Goal: Find specific page/section: Find specific page/section

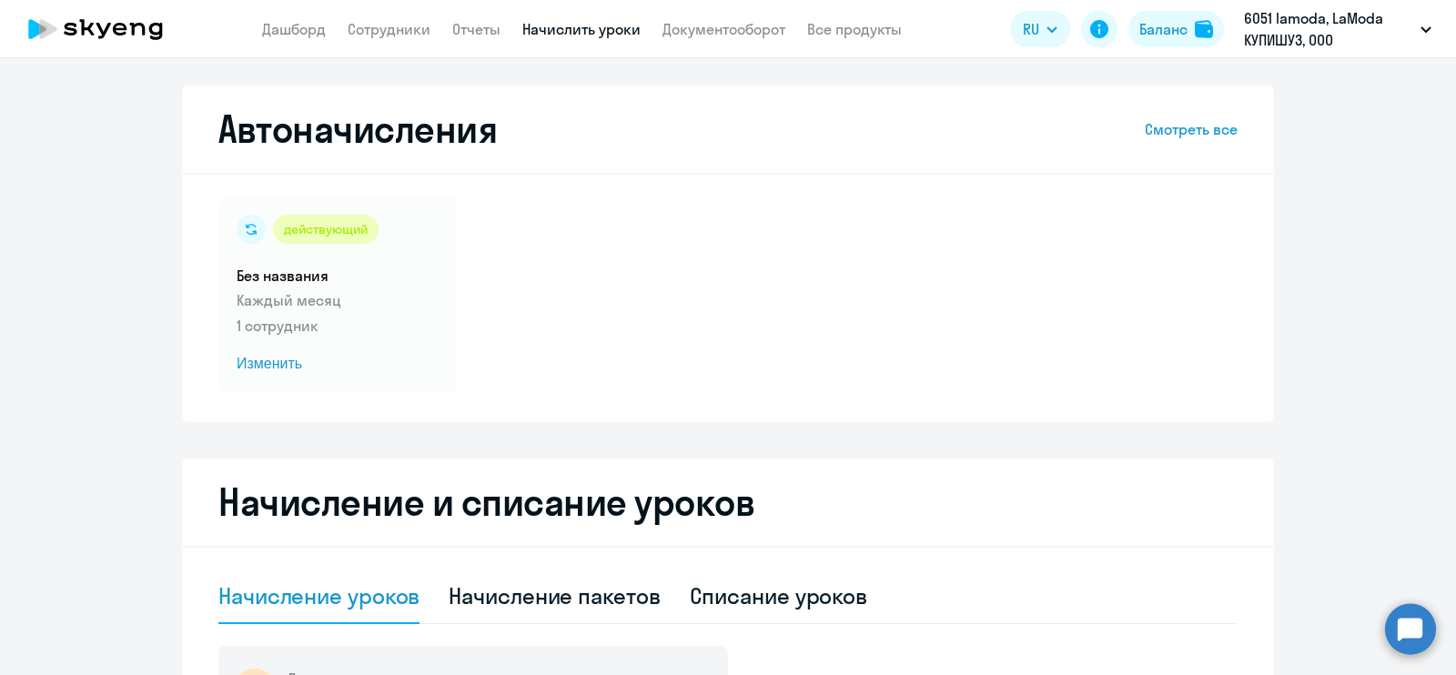
select select "10"
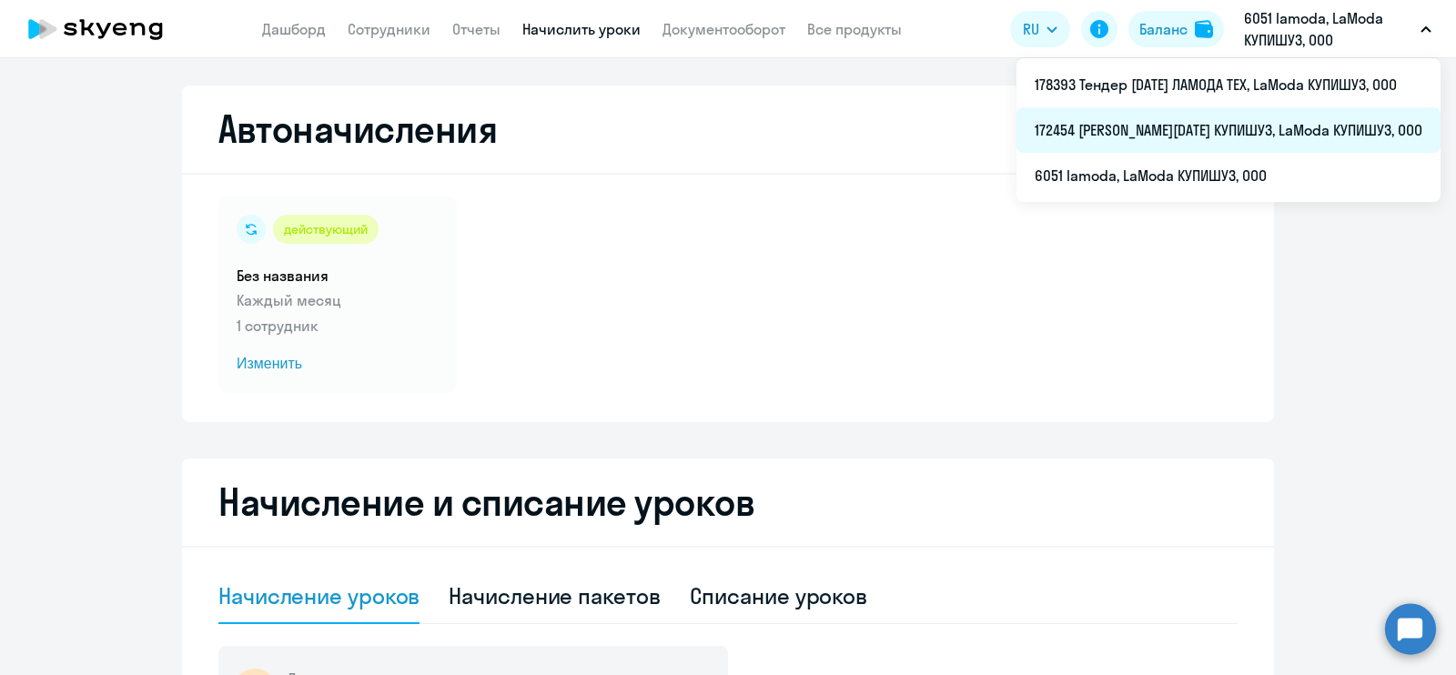
click at [1254, 127] on li "172454 [PERSON_NAME][DATE] КУПИШУЗ, LaModa КУПИШУЗ, ООО" at bounding box center [1229, 130] width 424 height 46
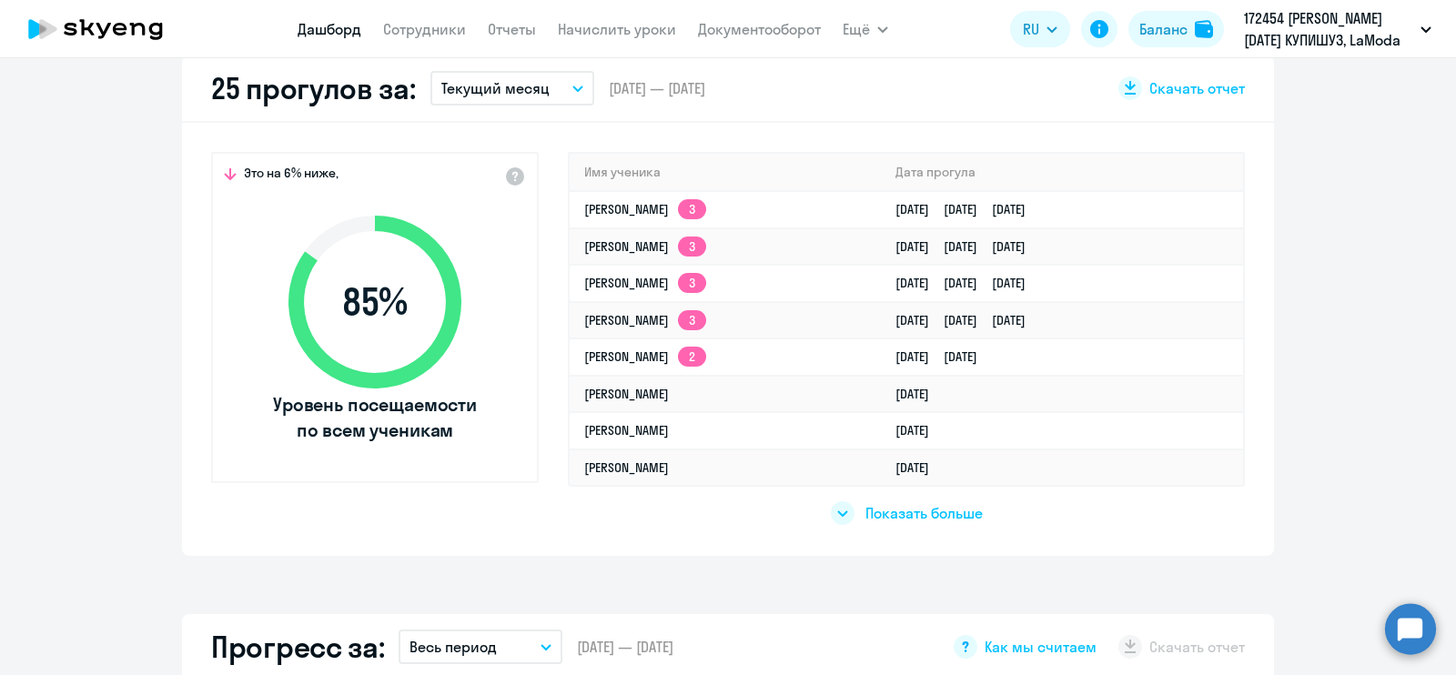
scroll to position [539, 0]
click at [634, 207] on link "[PERSON_NAME] 3" at bounding box center [645, 208] width 122 height 16
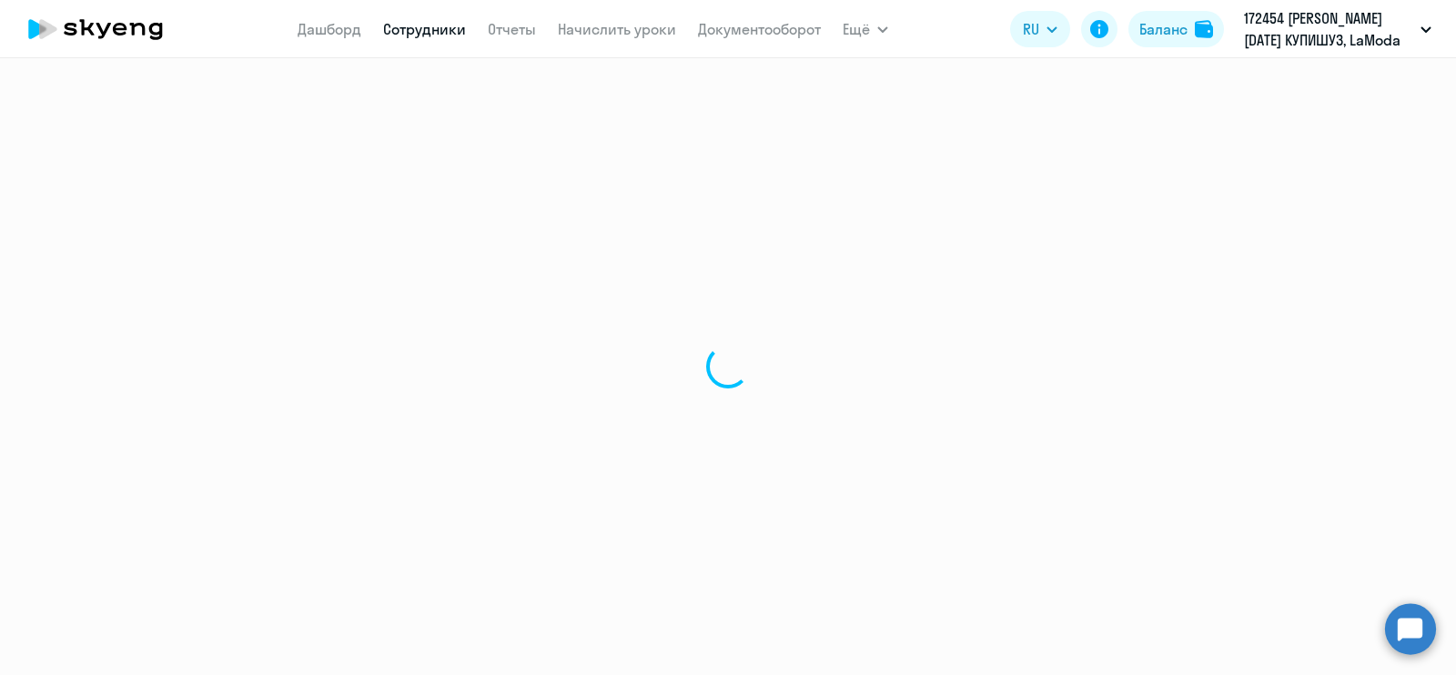
select select "english"
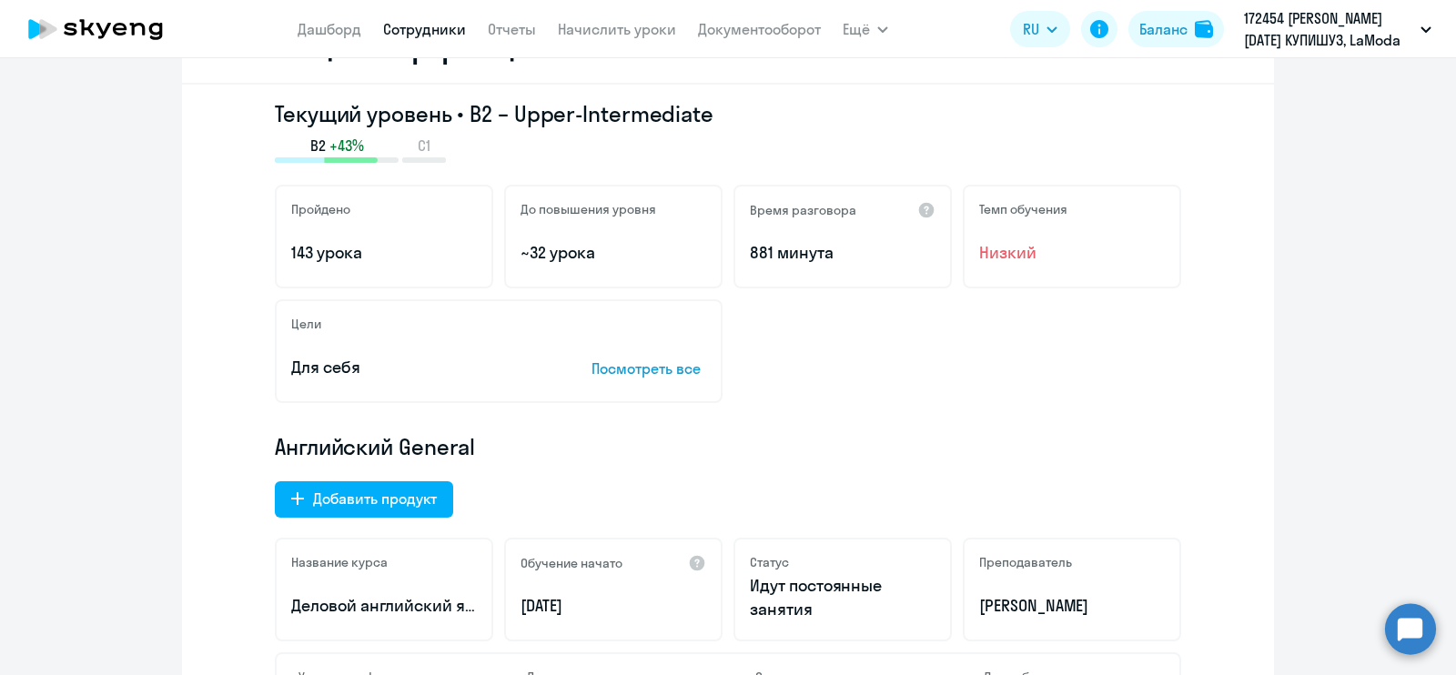
scroll to position [269, 0]
drag, startPoint x: 581, startPoint y: 252, endPoint x: 528, endPoint y: 250, distance: 52.8
click at [528, 250] on p "~32 урока" at bounding box center [614, 254] width 186 height 24
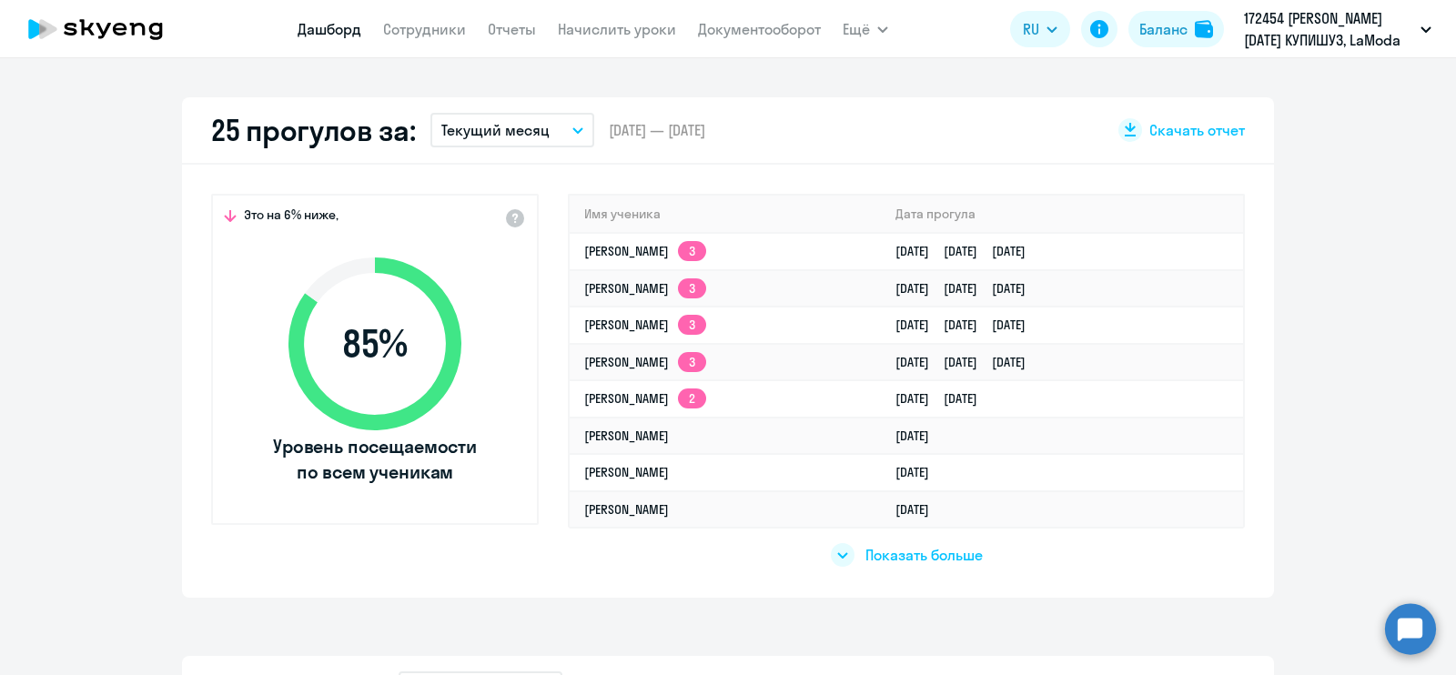
scroll to position [497, 0]
click at [646, 404] on td "[PERSON_NAME] 2" at bounding box center [725, 398] width 311 height 37
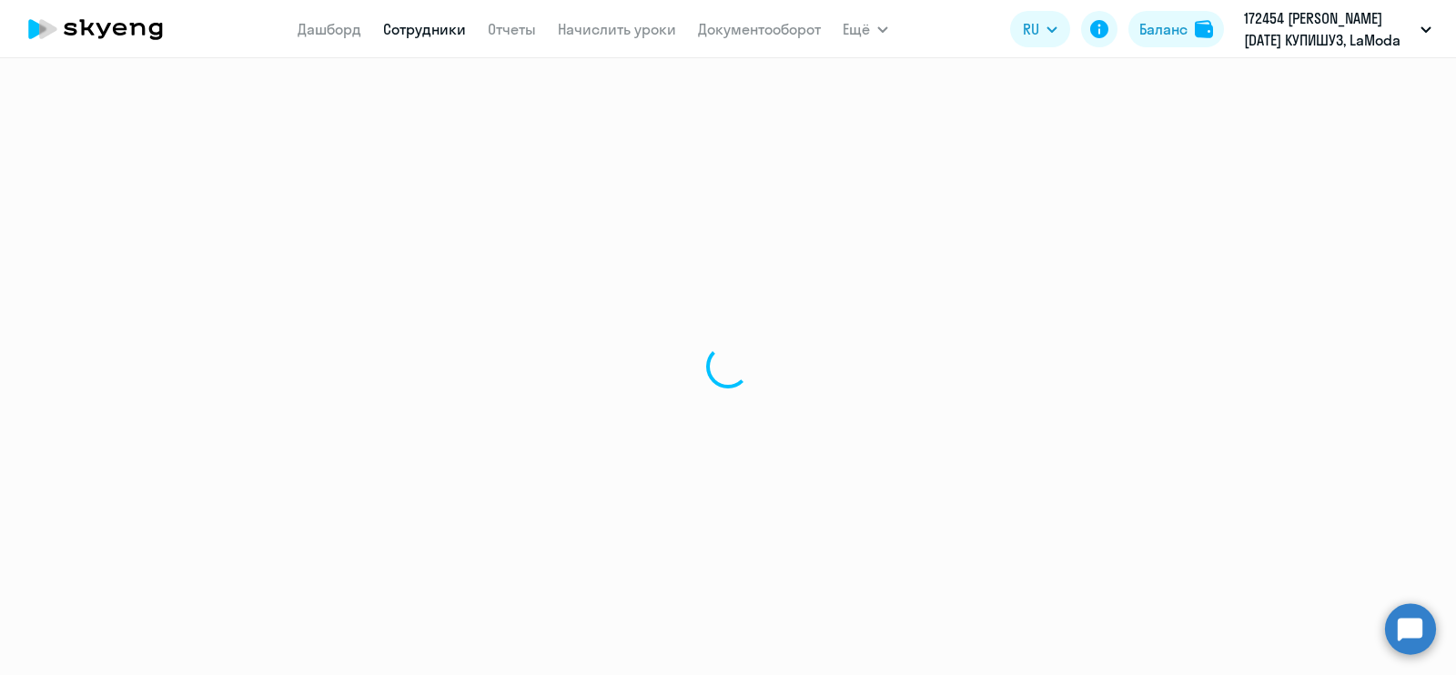
select select "english"
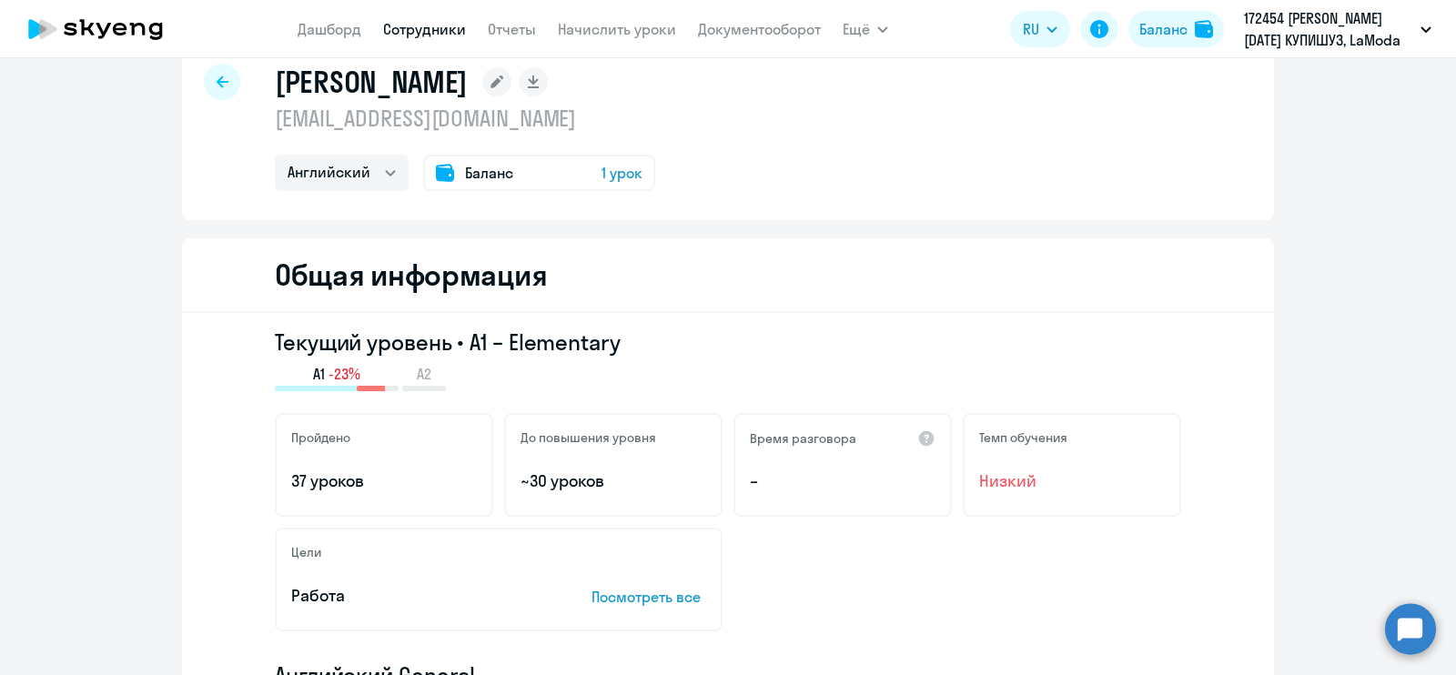
scroll to position [41, 0]
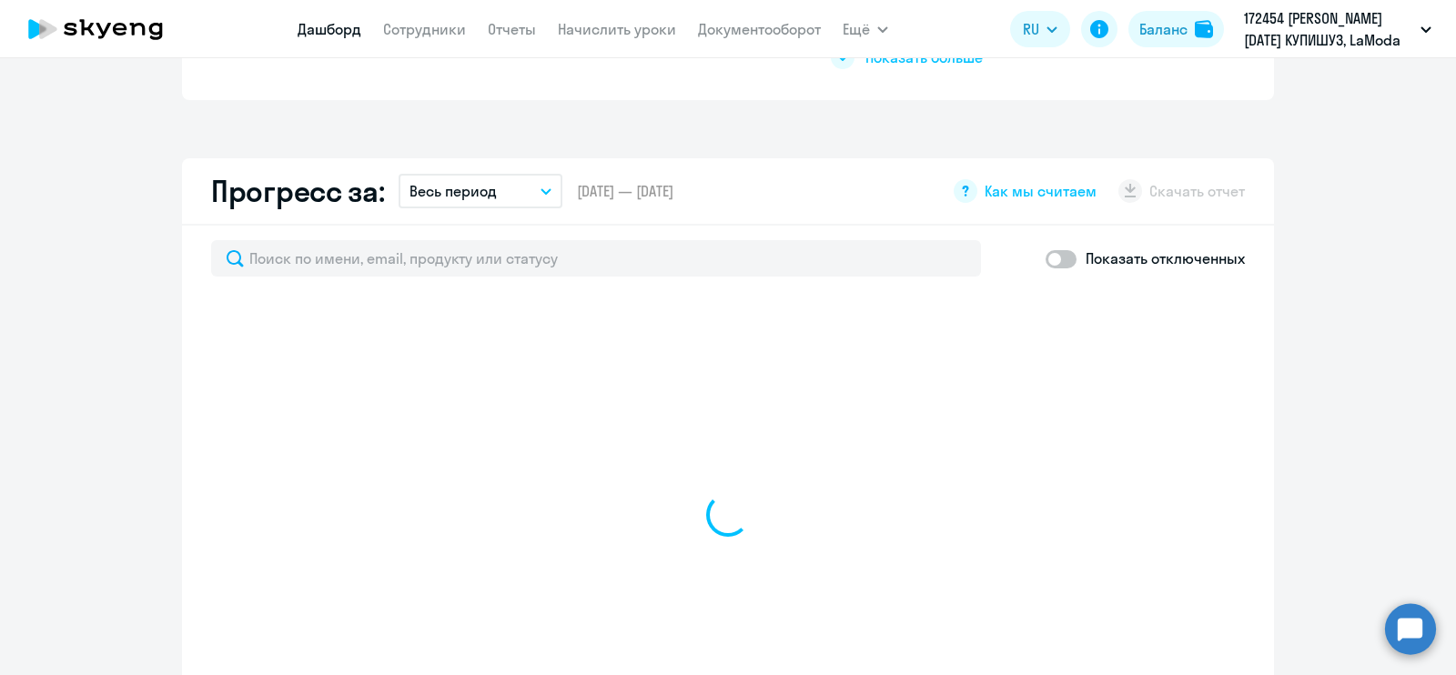
scroll to position [1129, 0]
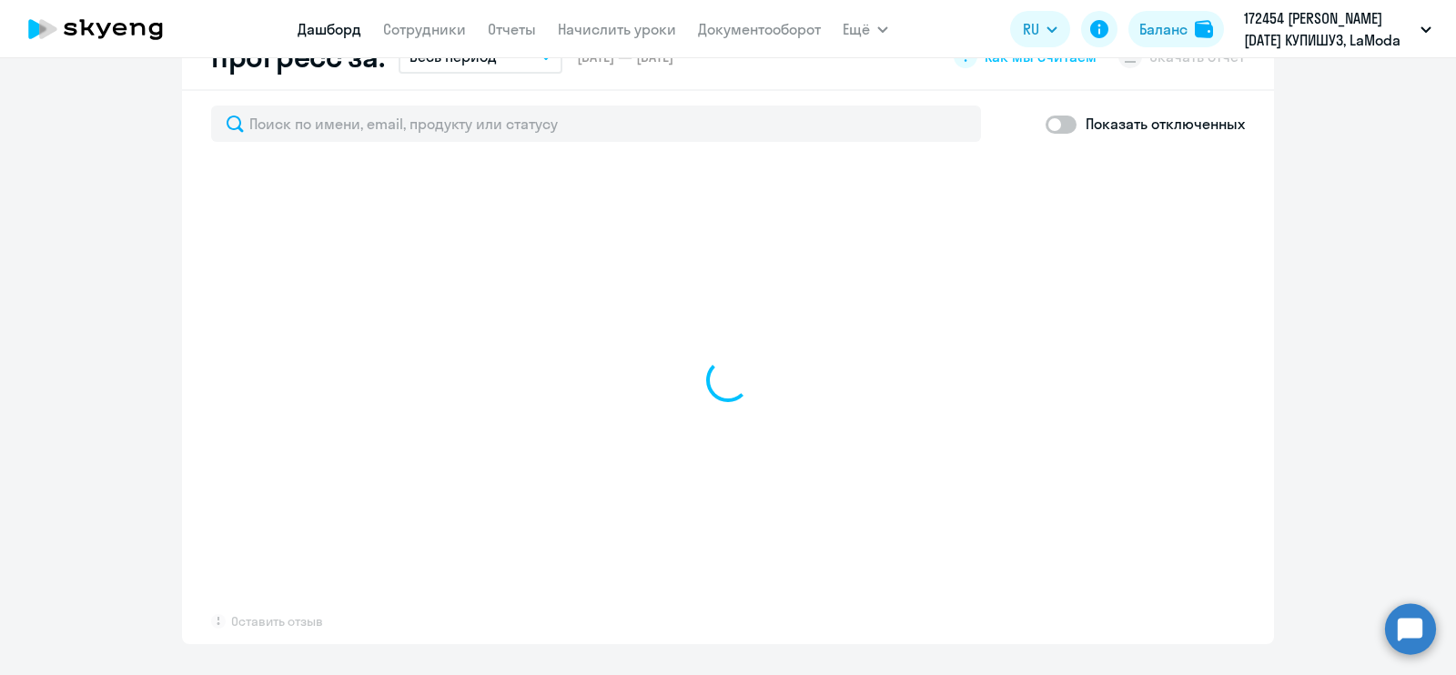
select select "30"
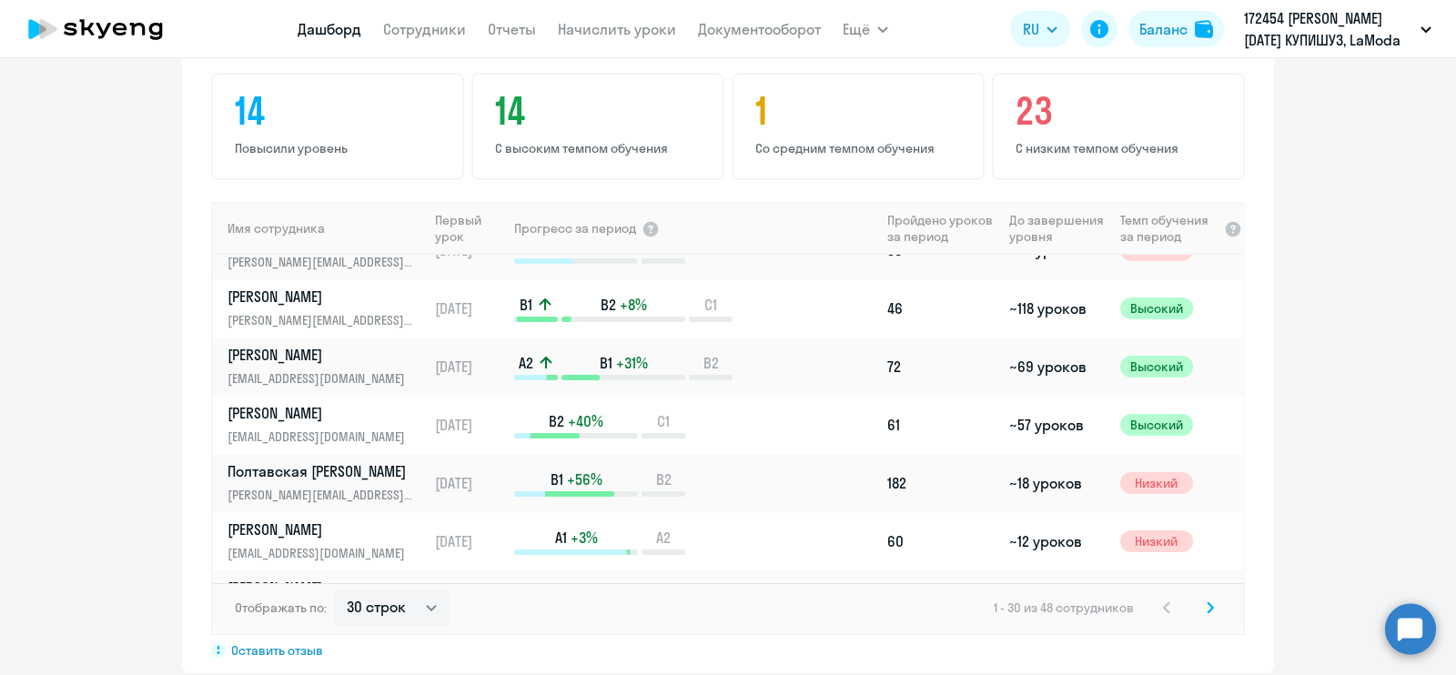
scroll to position [1419, 0]
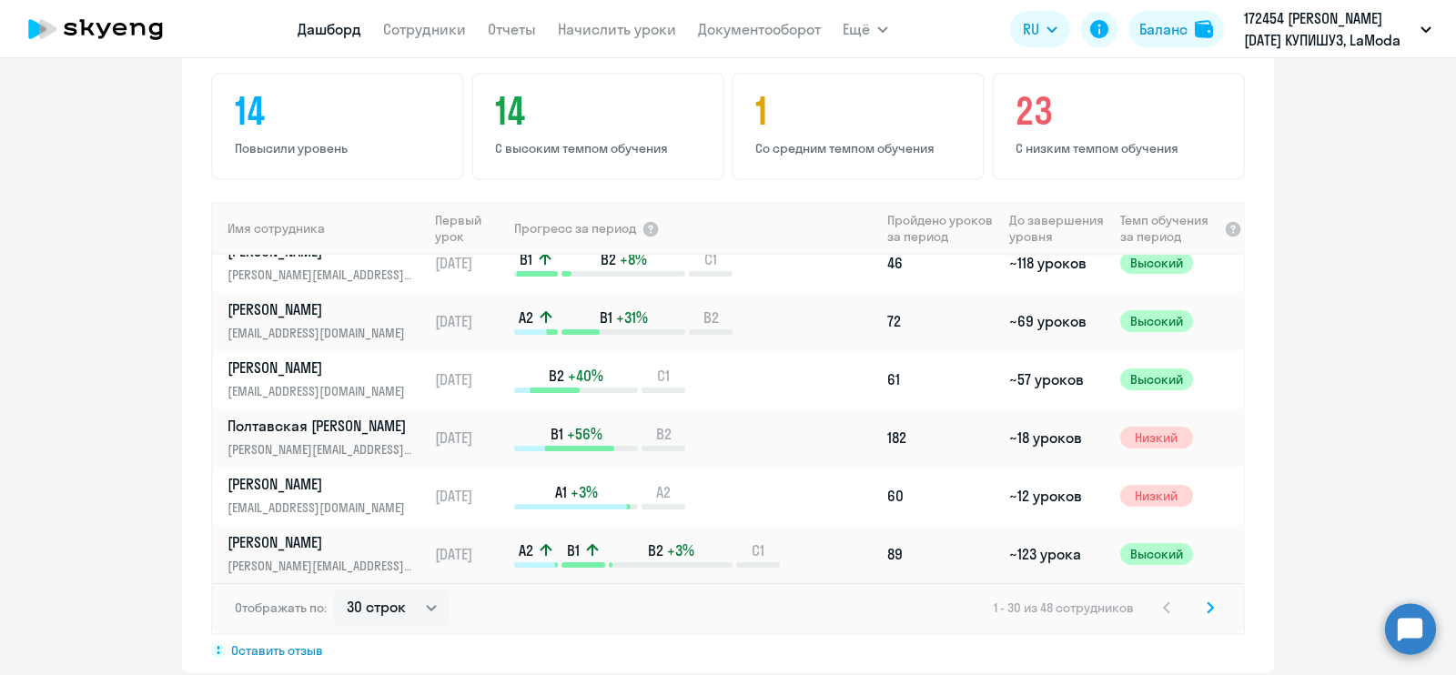
click at [746, 384] on div "B2 +40% C1" at bounding box center [696, 379] width 365 height 27
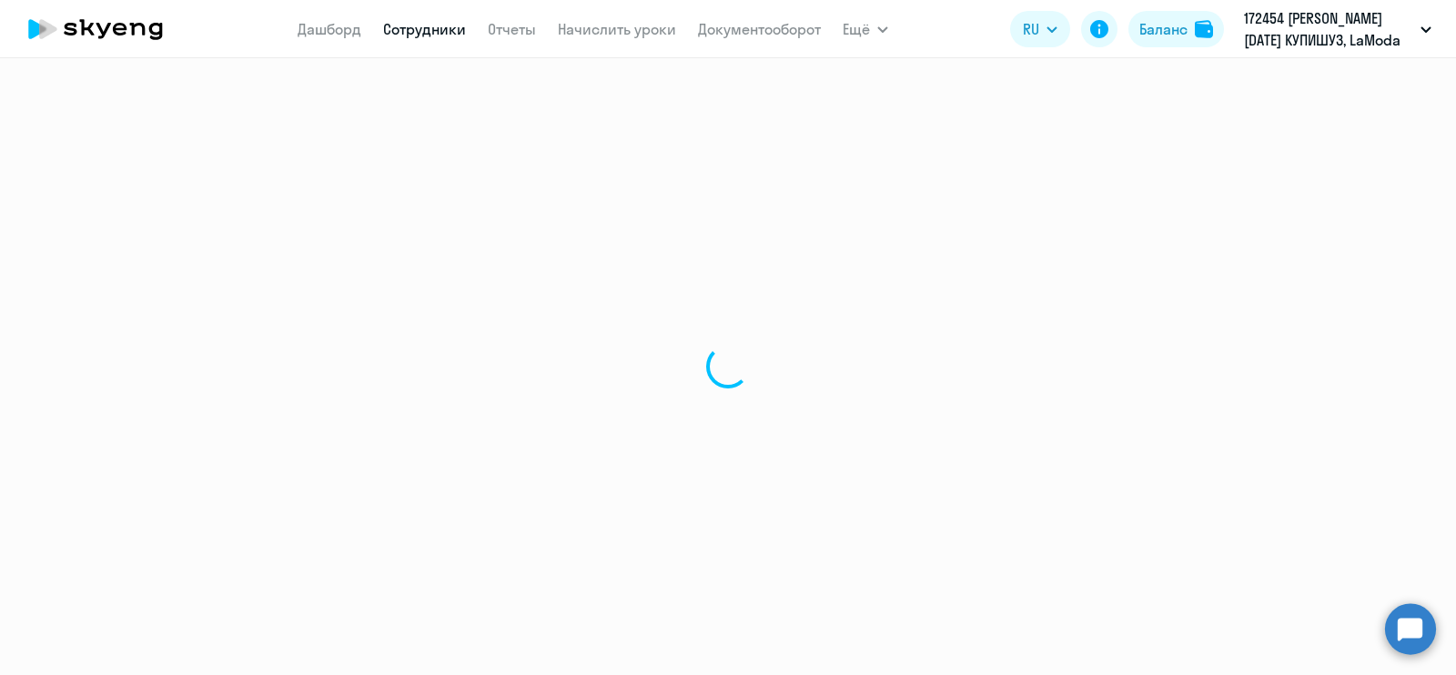
select select "english"
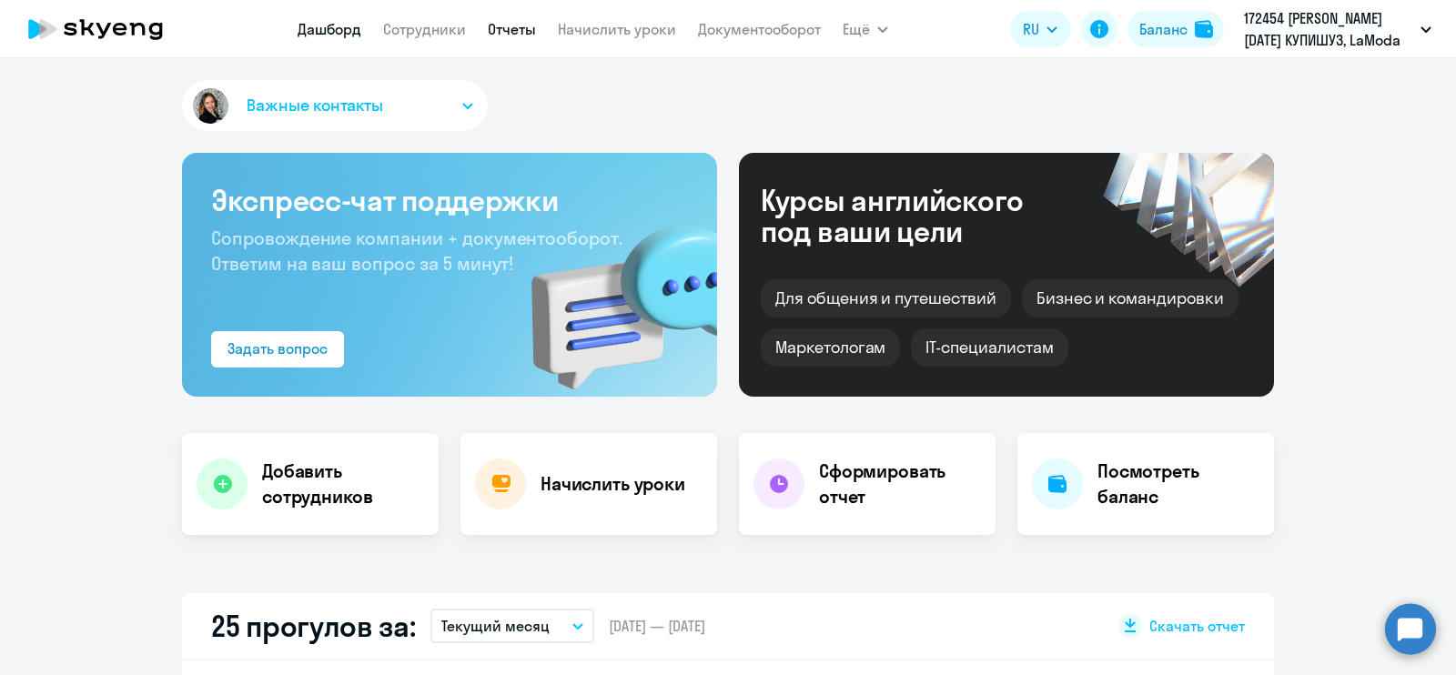
click at [517, 29] on link "Отчеты" at bounding box center [512, 29] width 48 height 18
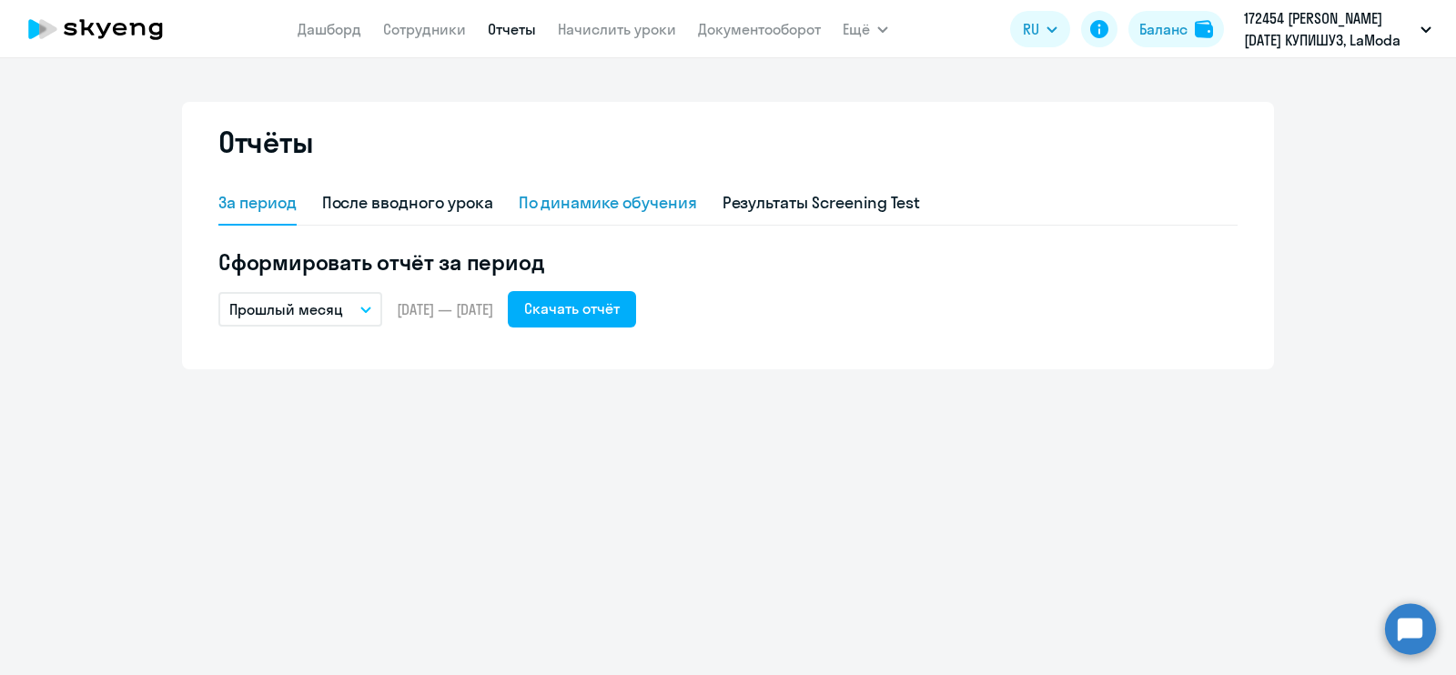
click at [611, 201] on div "По динамике обучения" at bounding box center [608, 203] width 178 height 24
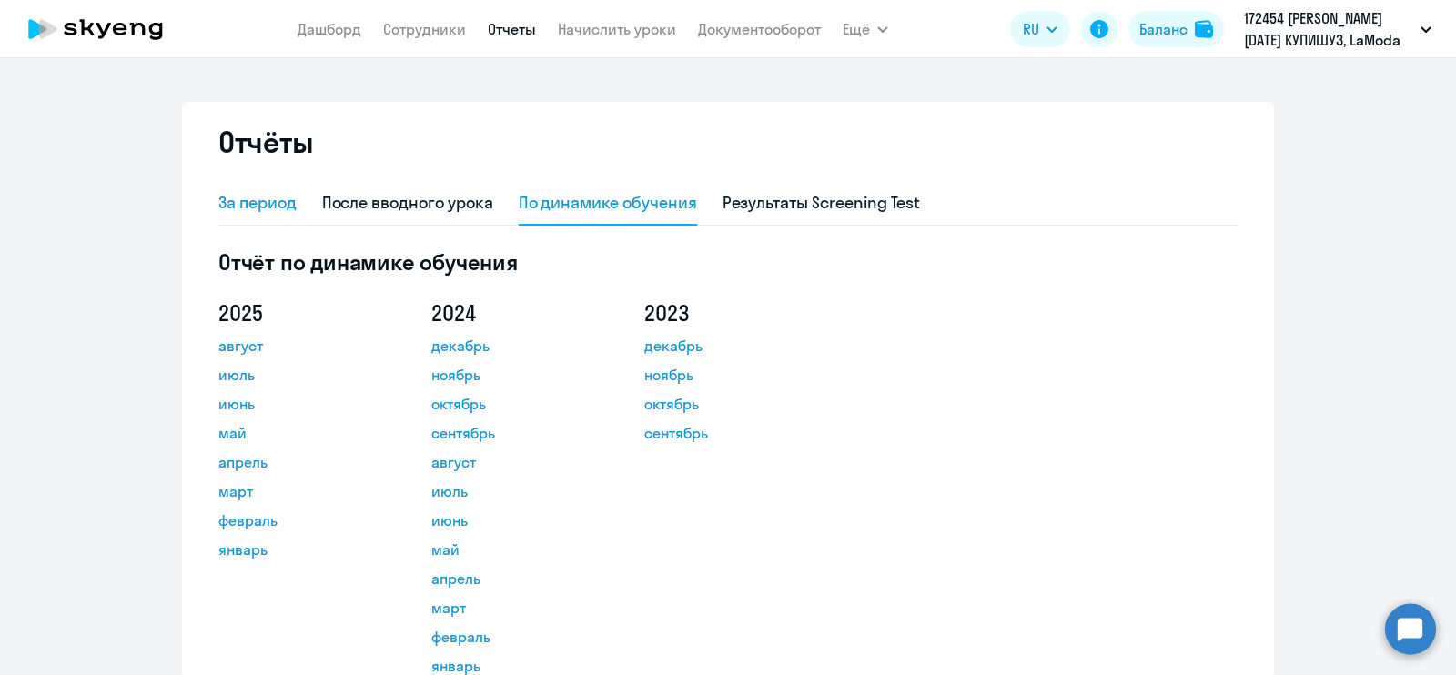
click at [228, 202] on div "За период" at bounding box center [257, 203] width 78 height 24
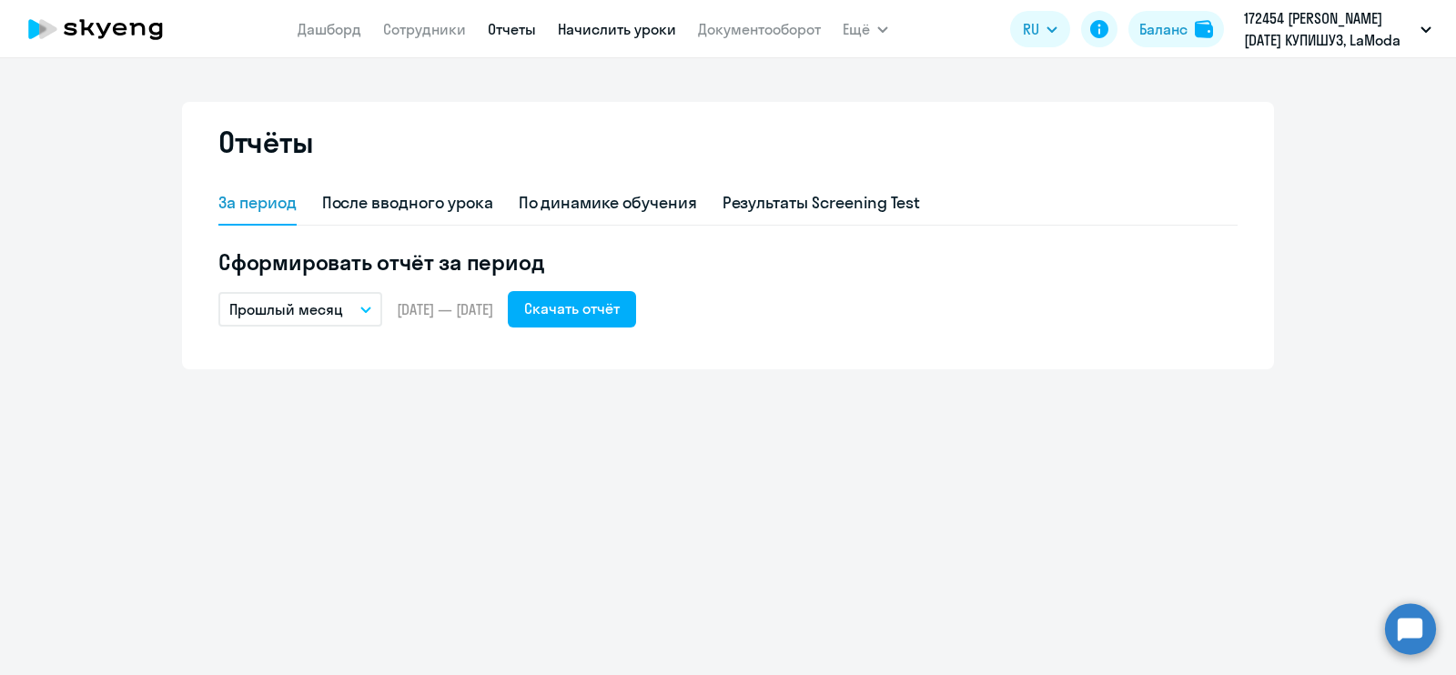
click at [628, 26] on link "Начислить уроки" at bounding box center [617, 29] width 118 height 18
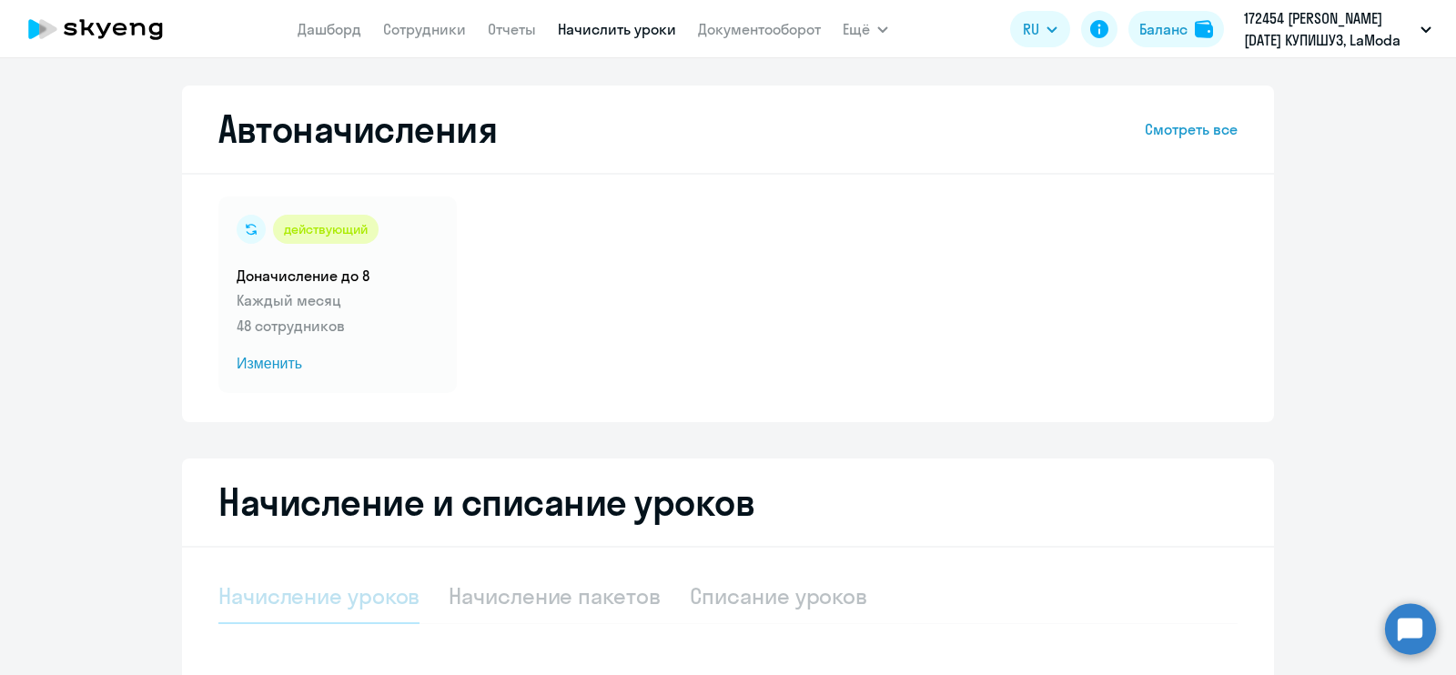
select select "10"
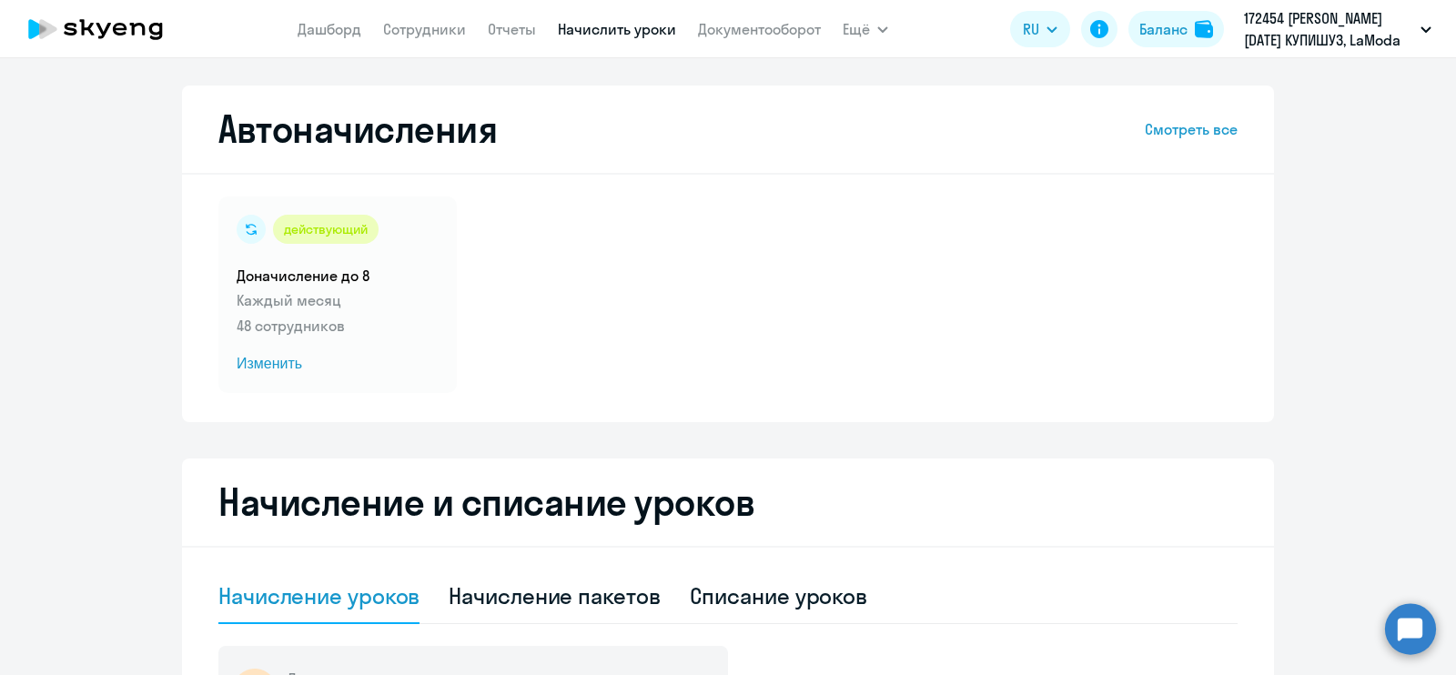
click at [749, 18] on app-menu-item-link "Документооборот" at bounding box center [759, 29] width 123 height 23
click at [751, 30] on link "Документооборот" at bounding box center [759, 29] width 123 height 18
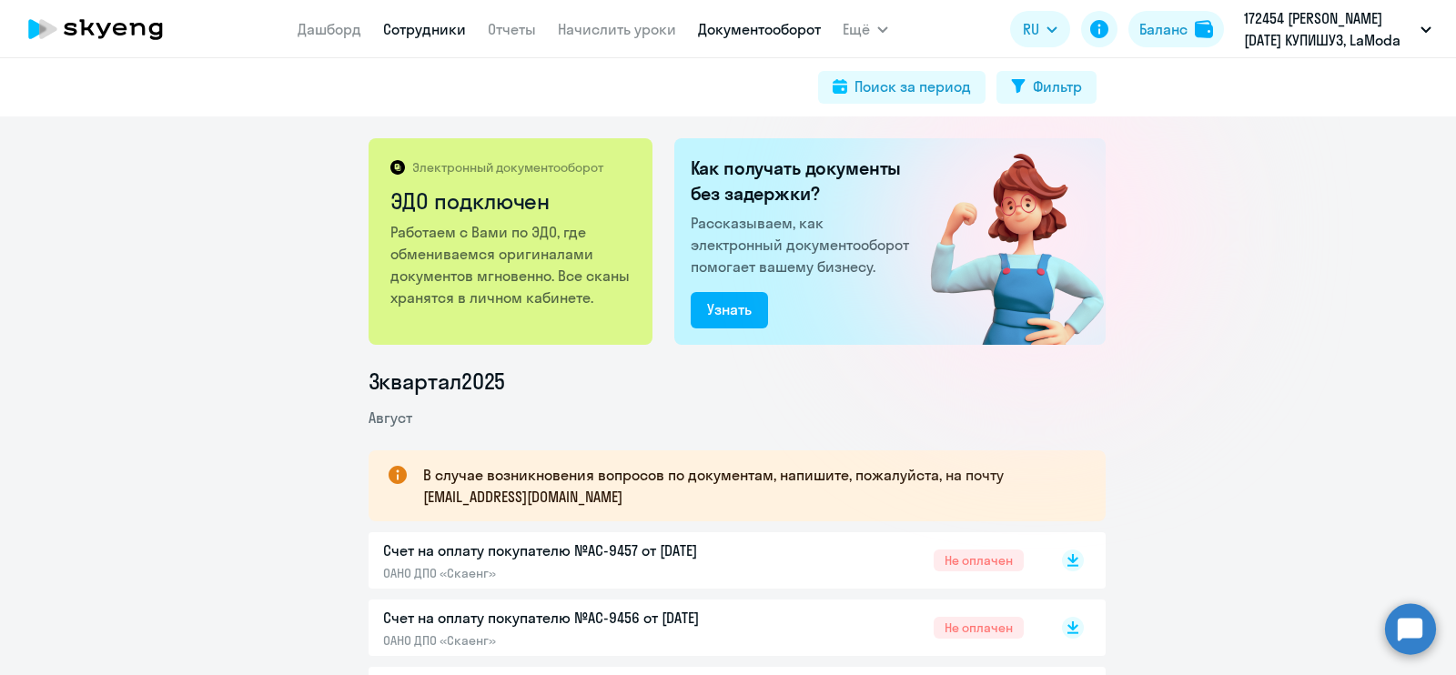
click at [410, 24] on link "Сотрудники" at bounding box center [424, 29] width 83 height 18
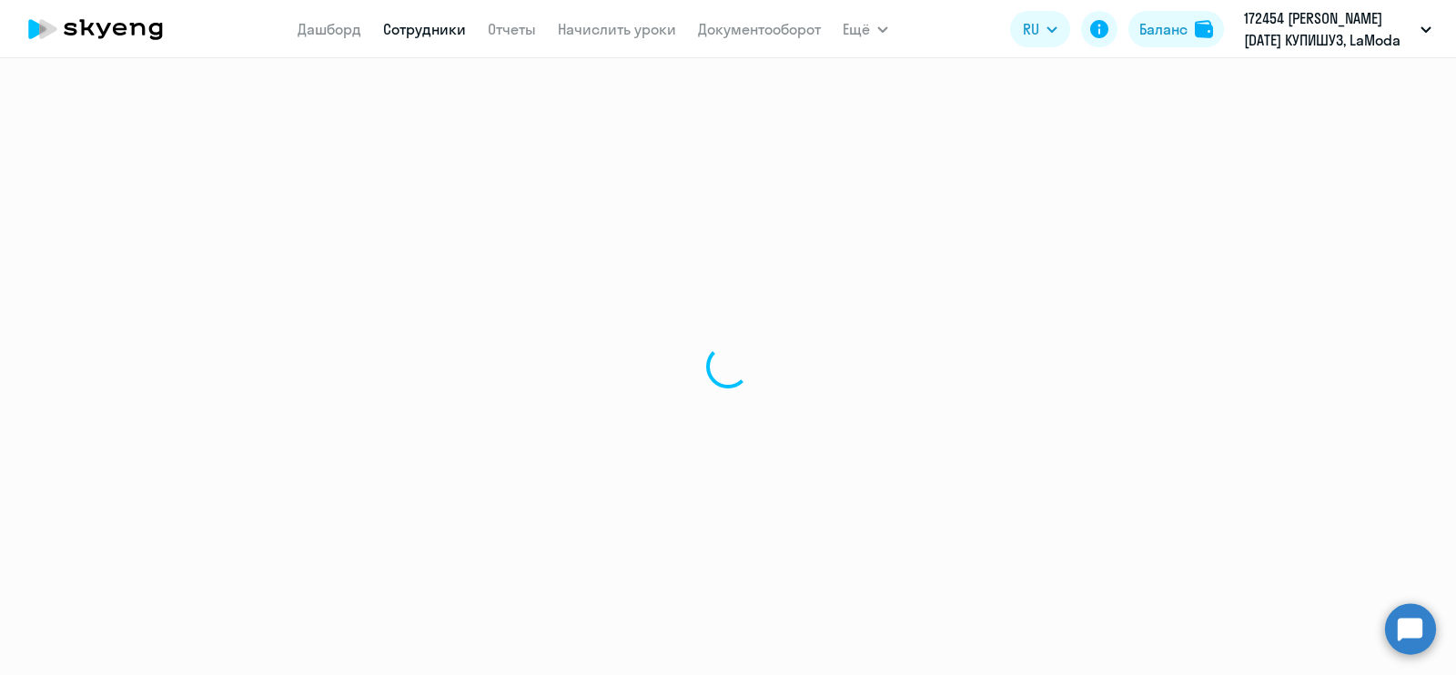
select select "30"
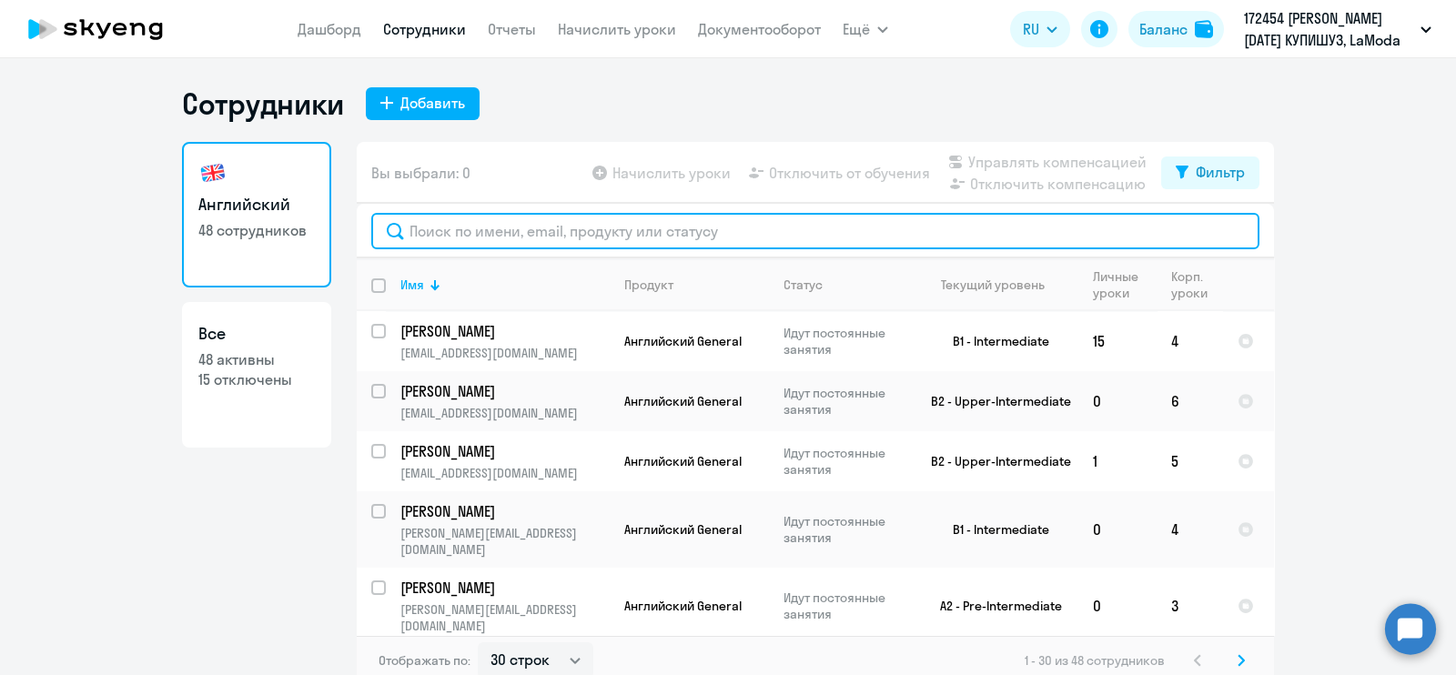
click at [582, 231] on input "text" at bounding box center [815, 231] width 888 height 36
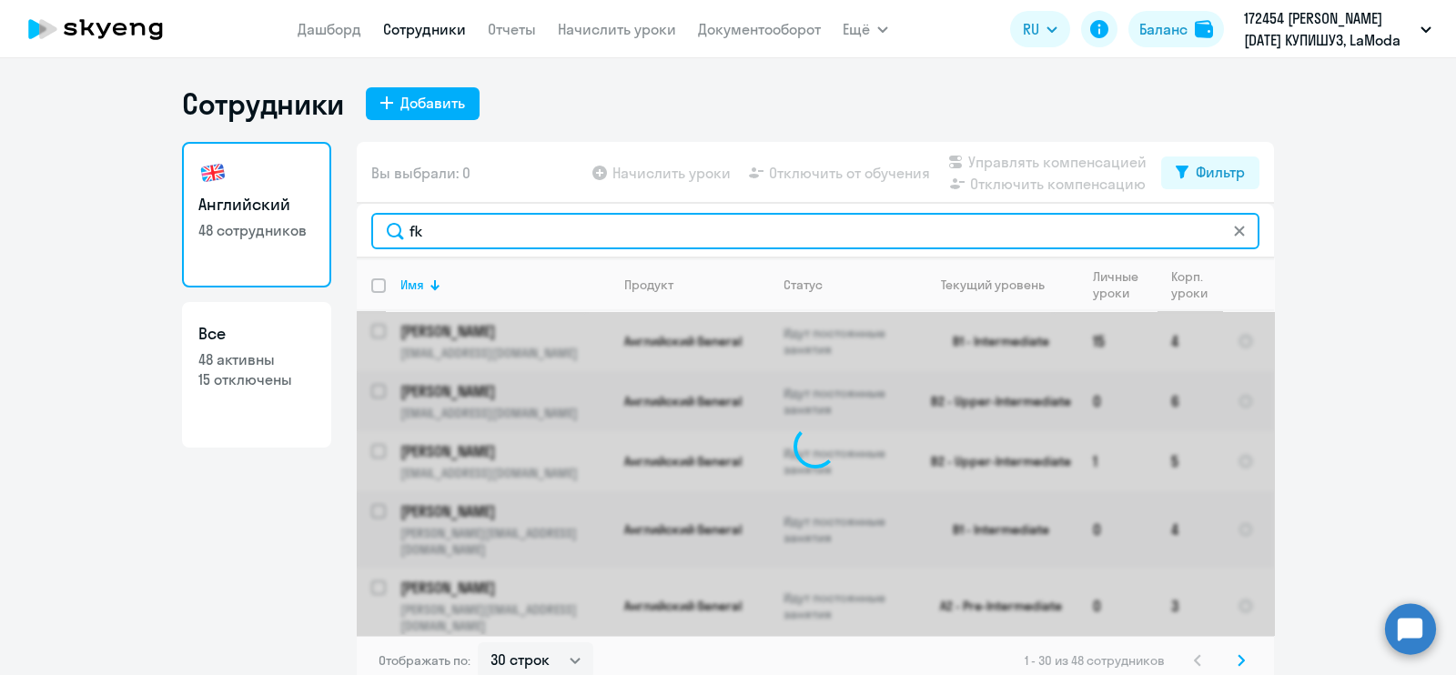
type input "f"
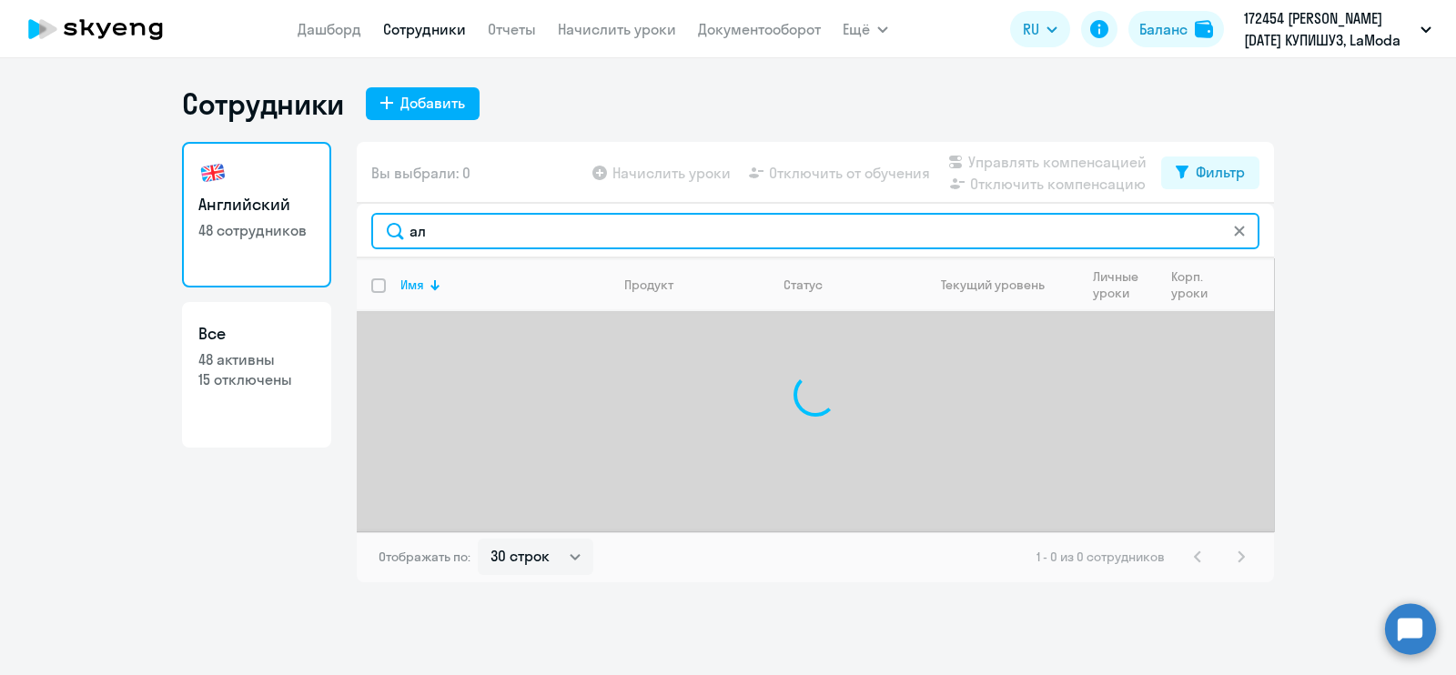
type input "[PERSON_NAME]"
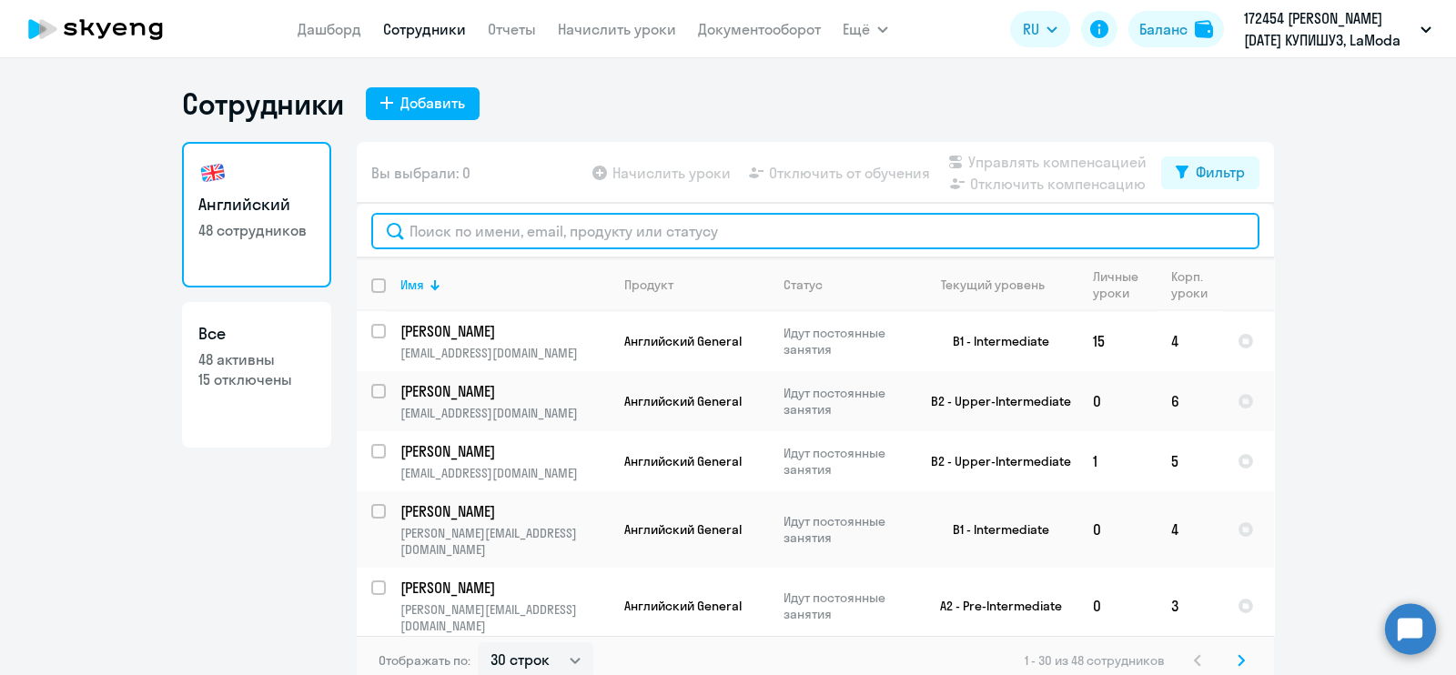
paste input "[EMAIL_ADDRESS][DOMAIN_NAME]"
type input "[EMAIL_ADDRESS][DOMAIN_NAME]"
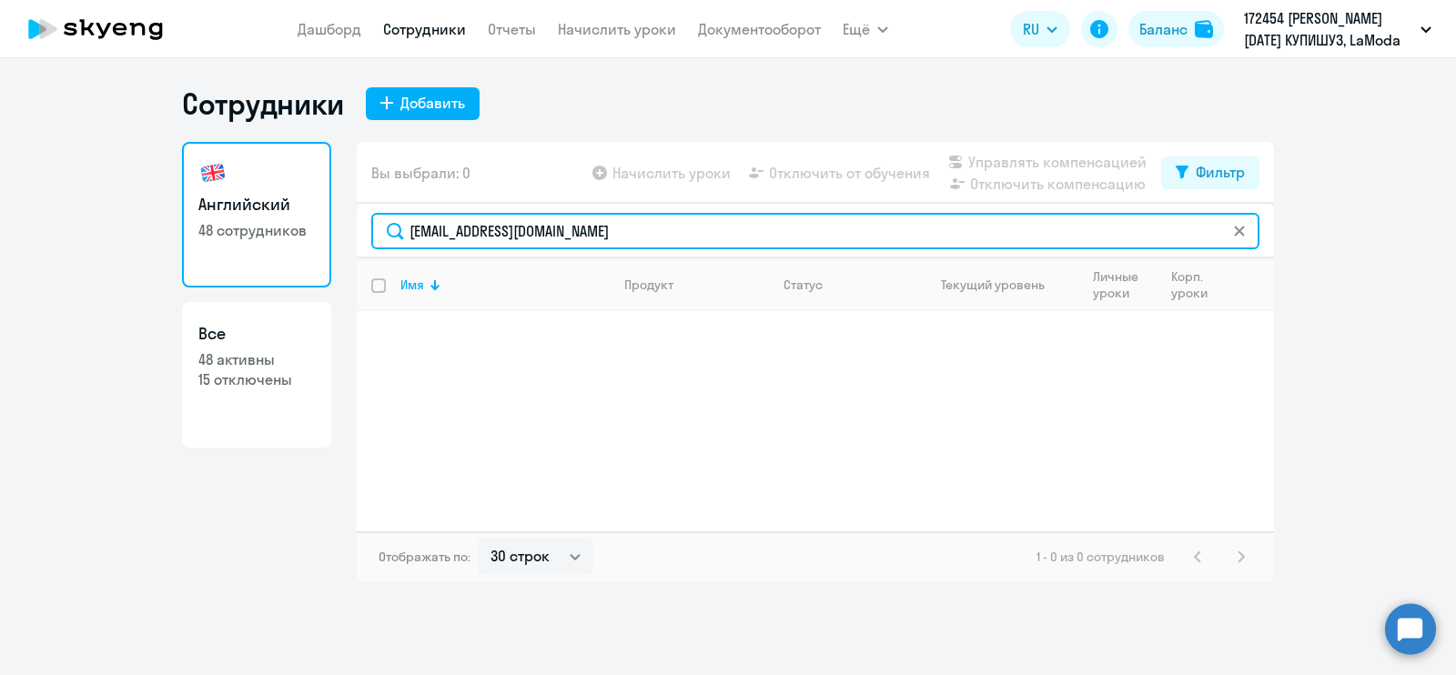
drag, startPoint x: 634, startPoint y: 228, endPoint x: 404, endPoint y: 228, distance: 229.4
drag, startPoint x: 404, startPoint y: 228, endPoint x: 791, endPoint y: 223, distance: 386.9
click at [791, 223] on input "[EMAIL_ADDRESS][DOMAIN_NAME]" at bounding box center [815, 231] width 888 height 36
drag, startPoint x: 624, startPoint y: 233, endPoint x: 350, endPoint y: 259, distance: 276.1
click at [350, 259] on div "Английский 48 сотрудников Все 48 активны 15 отключены Вы выбрали: 0 Начислить у…" at bounding box center [728, 362] width 1092 height 441
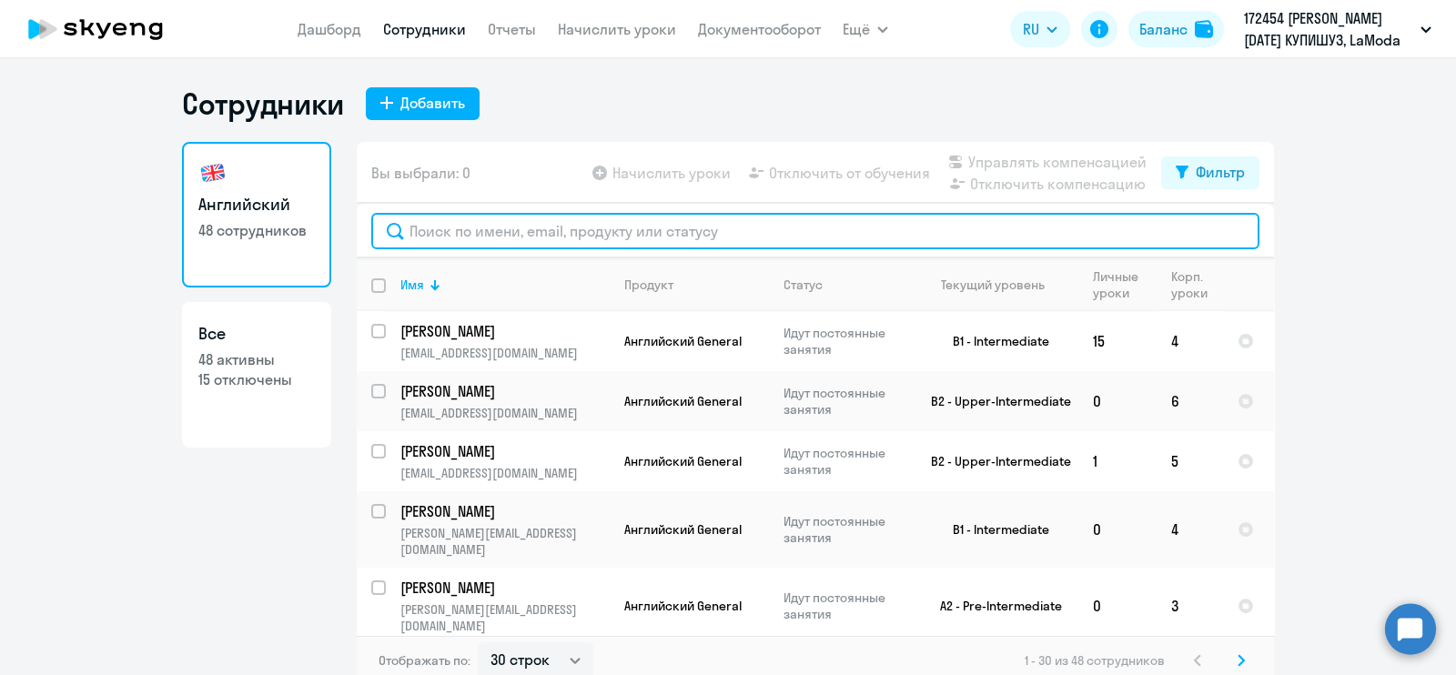
paste input "[EMAIL_ADDRESS][DOMAIN_NAME]"
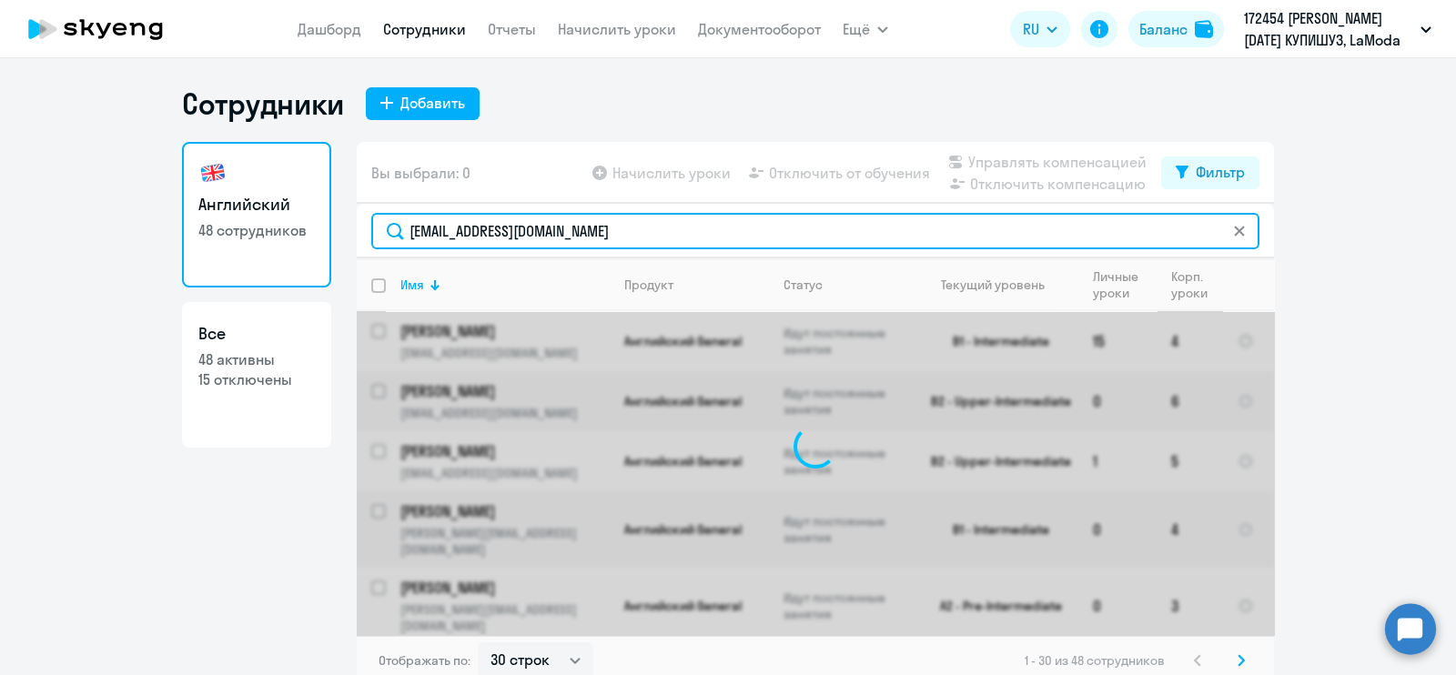
click at [564, 216] on input "[EMAIL_ADDRESS][DOMAIN_NAME]" at bounding box center [815, 231] width 888 height 36
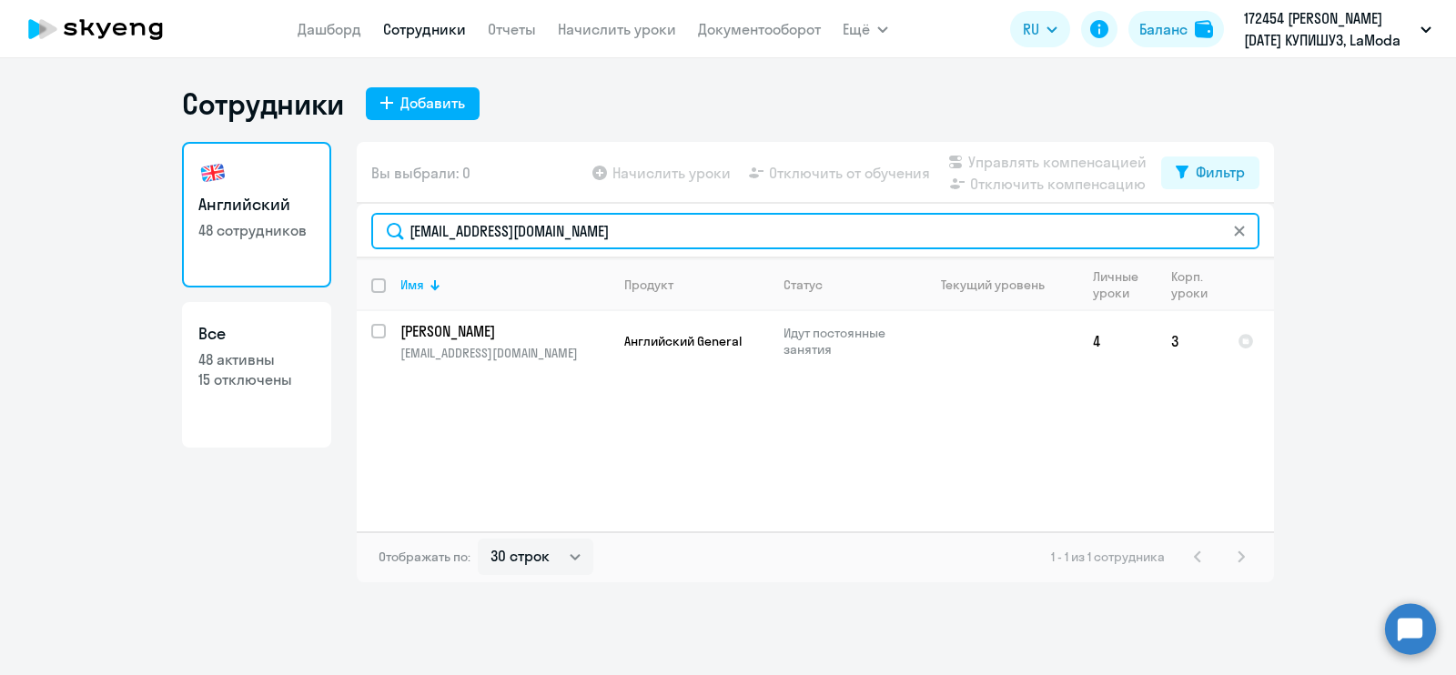
drag, startPoint x: 615, startPoint y: 231, endPoint x: 334, endPoint y: 236, distance: 281.3
click at [334, 236] on div "Английский 48 сотрудников Все 48 активны 15 отключены Вы выбрали: 0 Начислить у…" at bounding box center [728, 362] width 1092 height 441
type input "[PERSON_NAME]"
